Goal: Browse casually: Explore the website without a specific task or goal

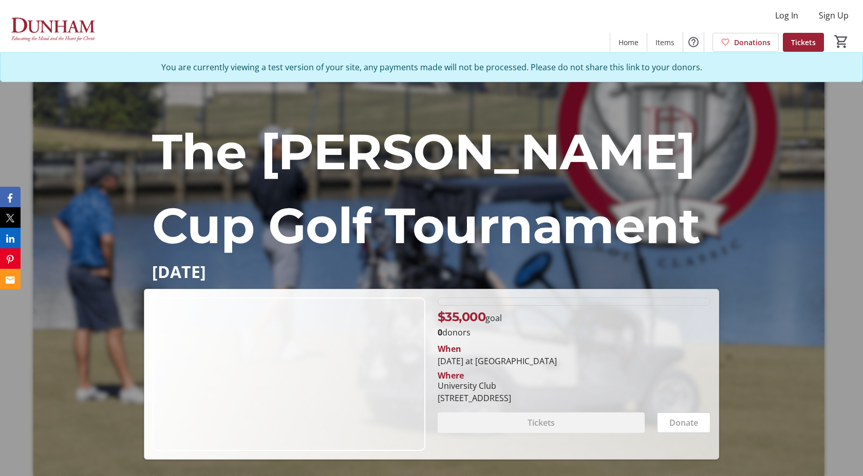
scroll to position [1046, 0]
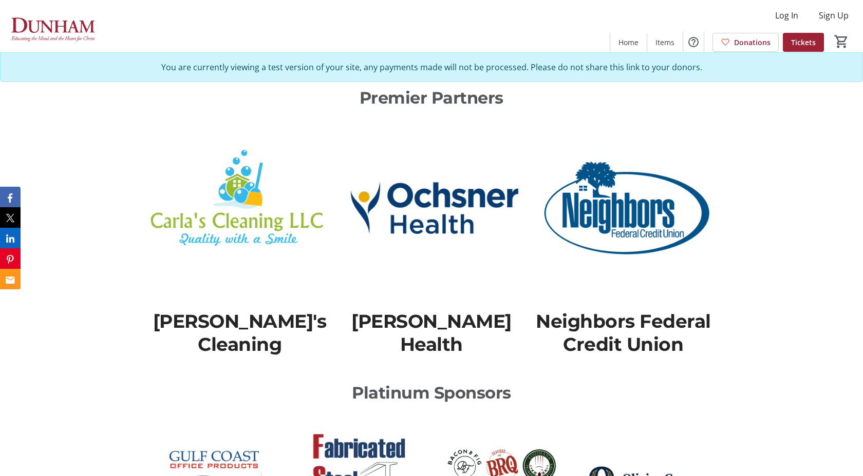
scroll to position [1109, 0]
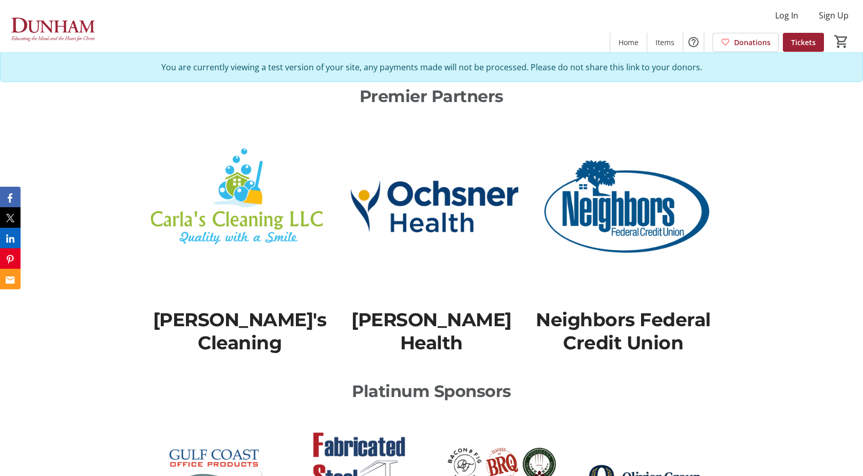
click at [298, 309] on span "[PERSON_NAME]'s Cleaning" at bounding box center [240, 332] width 174 height 46
click at [255, 188] on img at bounding box center [239, 206] width 179 height 179
click at [458, 201] on img at bounding box center [430, 206] width 179 height 179
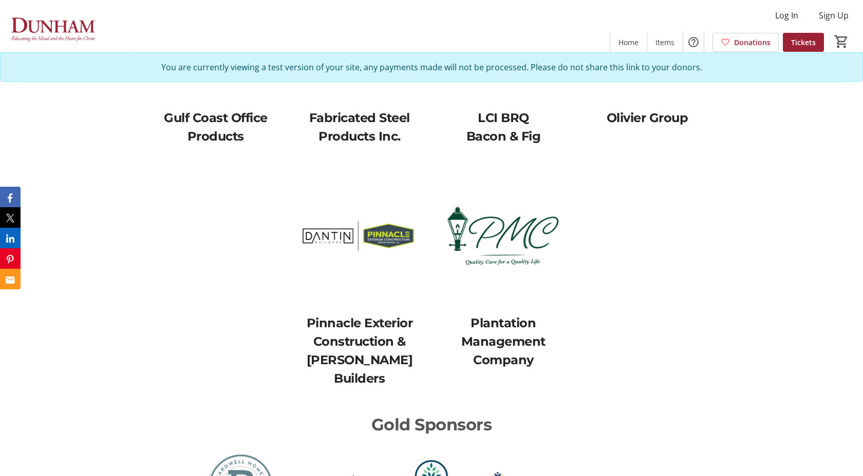
scroll to position [1582, 0]
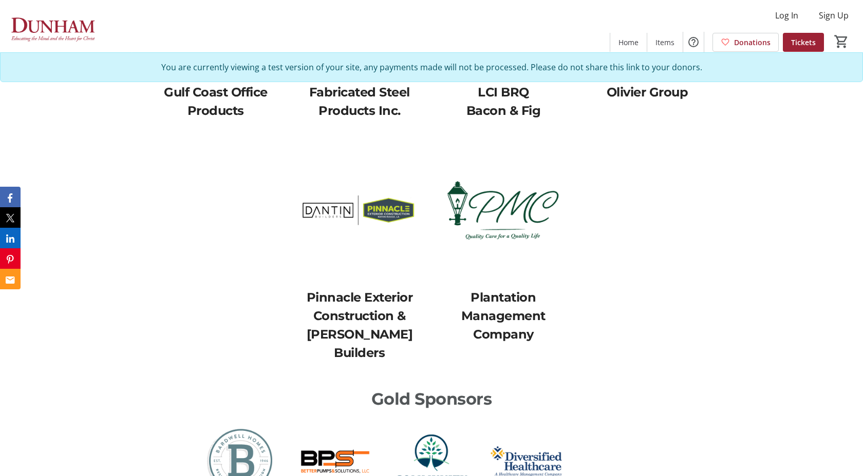
click at [324, 420] on img at bounding box center [336, 462] width 84 height 84
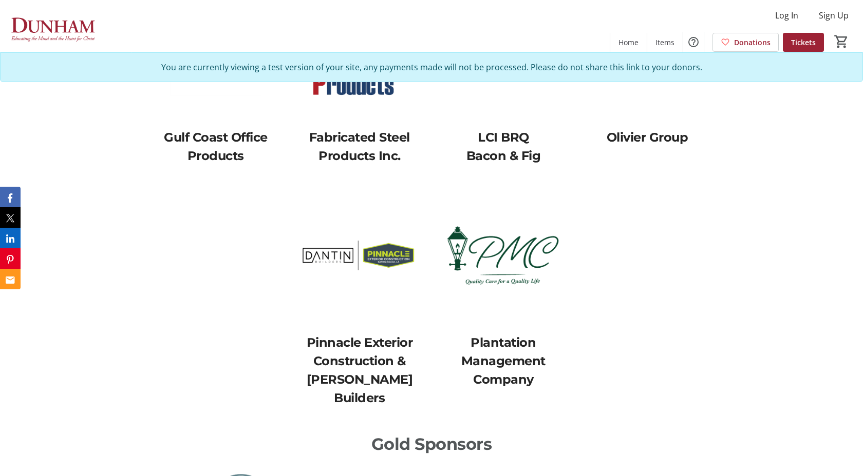
scroll to position [1369, 0]
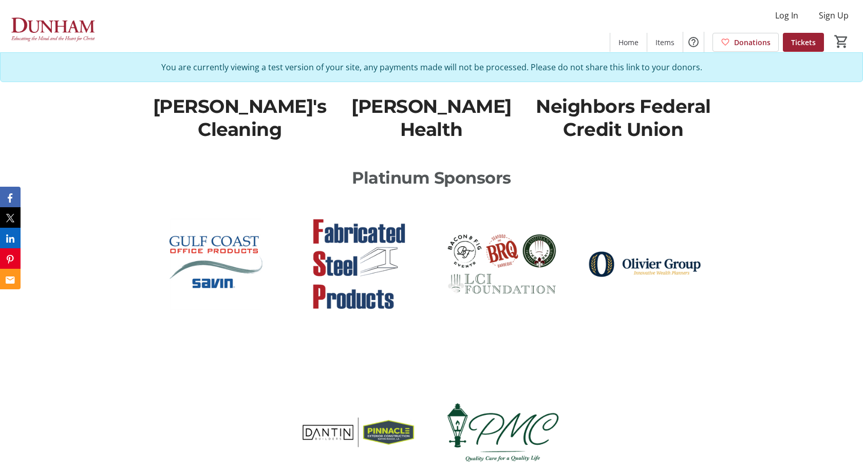
scroll to position [1325, 0]
